Goal: Task Accomplishment & Management: Manage account settings

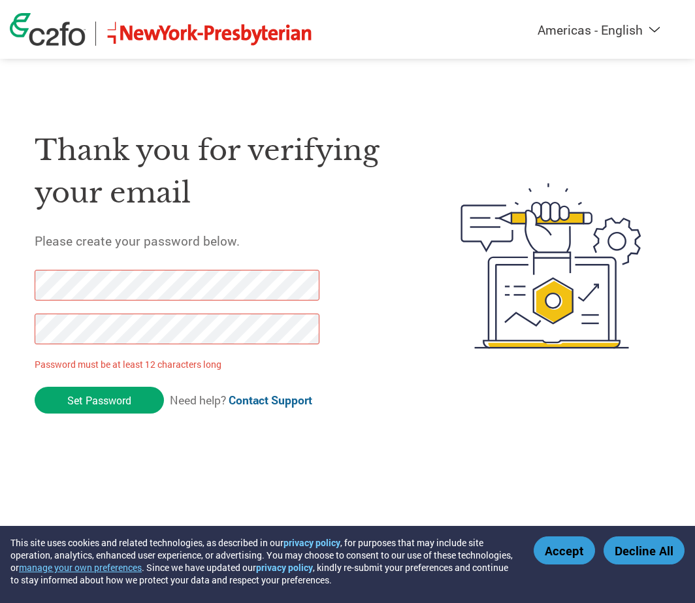
click at [123, 313] on div at bounding box center [170, 314] width 271 height 88
click at [17, 288] on div "Thank you for verifying your email Please create your password below. Password …" at bounding box center [347, 266] width 695 height 310
click at [1, 328] on div "Thank you for verifying your email Please create your password below. Password …" at bounding box center [347, 266] width 695 height 310
click at [84, 395] on input "Set Password" at bounding box center [99, 400] width 129 height 27
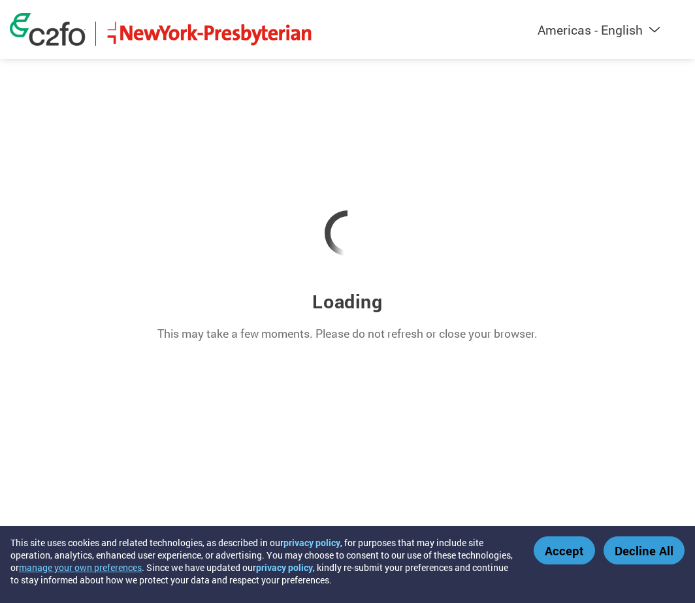
click at [561, 553] on button "Accept" at bounding box center [564, 550] width 61 height 28
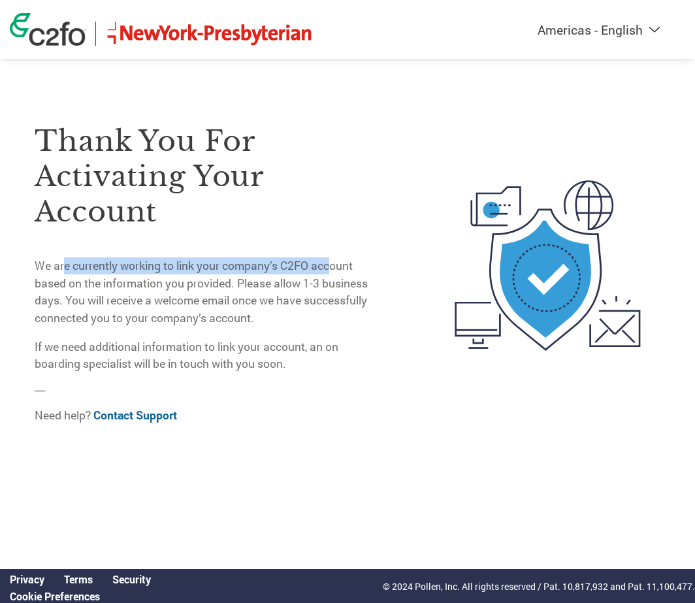
drag, startPoint x: 62, startPoint y: 270, endPoint x: 335, endPoint y: 264, distance: 273.2
click at [335, 264] on p "We are currently working to link your company’s C2FO account based on the infor…" at bounding box center [204, 291] width 338 height 69
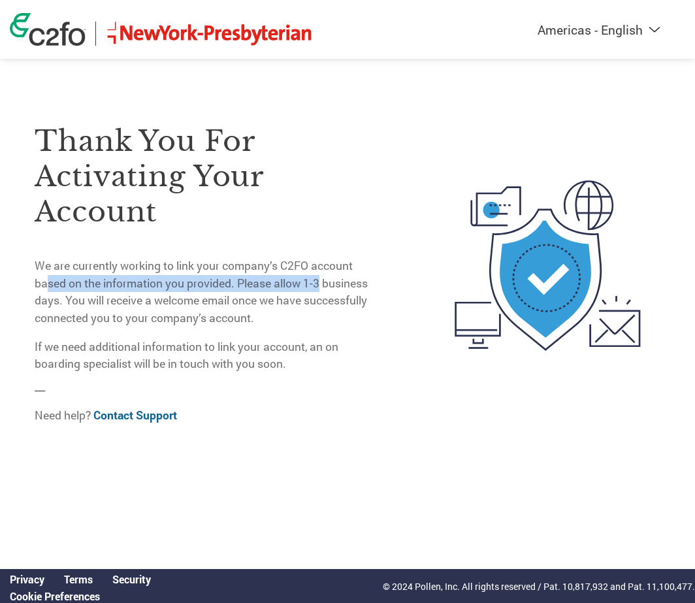
drag, startPoint x: 49, startPoint y: 284, endPoint x: 343, endPoint y: 280, distance: 294.1
click at [343, 280] on p "We are currently working to link your company’s C2FO account based on the infor…" at bounding box center [204, 291] width 338 height 69
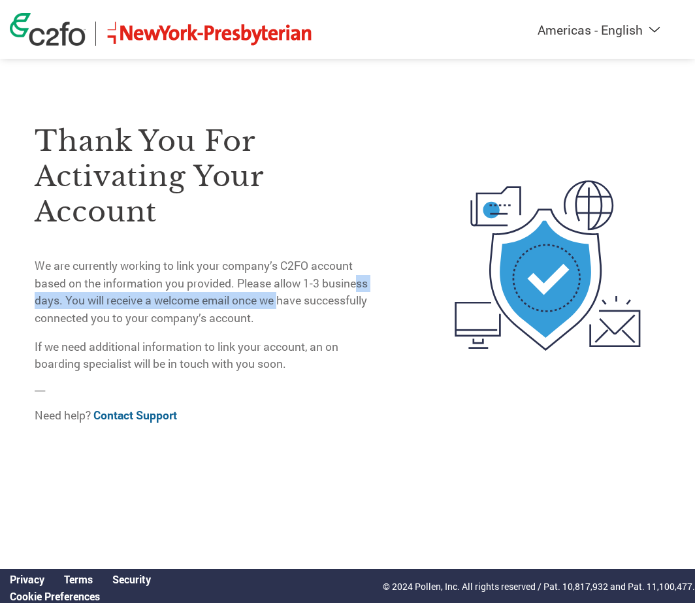
drag, startPoint x: 87, startPoint y: 300, endPoint x: 333, endPoint y: 294, distance: 246.4
click at [333, 294] on p "We are currently working to link your company’s C2FO account based on the infor…" at bounding box center [204, 291] width 338 height 69
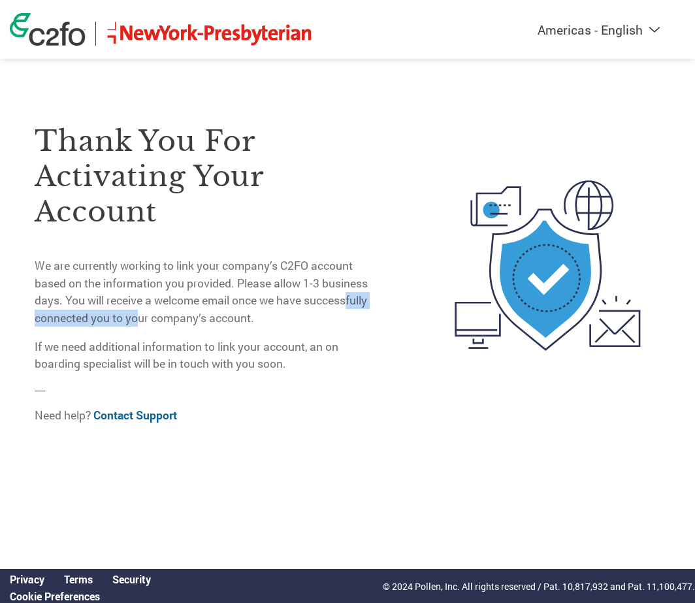
drag, startPoint x: 85, startPoint y: 318, endPoint x: 225, endPoint y: 310, distance: 140.1
click at [225, 310] on p "We are currently working to link your company’s C2FO account based on the infor…" at bounding box center [204, 291] width 338 height 69
drag, startPoint x: 225, startPoint y: 310, endPoint x: 174, endPoint y: 314, distance: 50.4
click at [174, 314] on p "We are currently working to link your company’s C2FO account based on the infor…" at bounding box center [204, 291] width 338 height 69
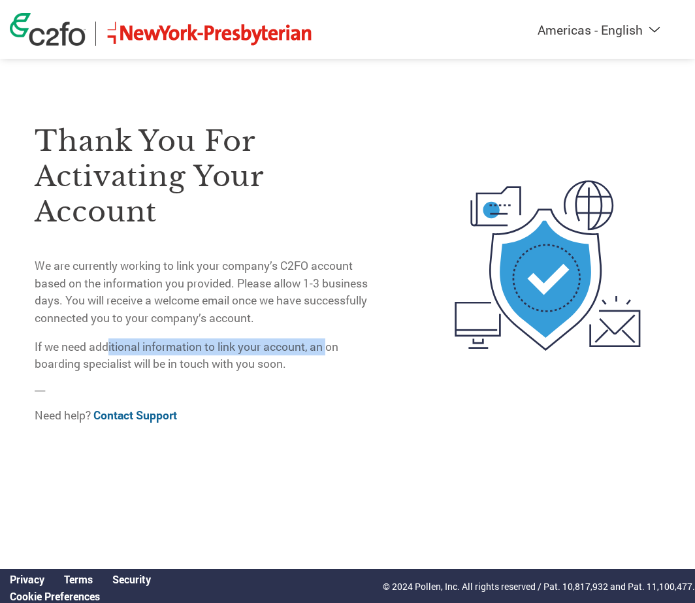
drag, startPoint x: 174, startPoint y: 314, endPoint x: 331, endPoint y: 348, distance: 160.0
click at [331, 348] on p "If we need additional information to link your account, an on boarding speciali…" at bounding box center [204, 355] width 338 height 35
